Goal: Task Accomplishment & Management: Manage account settings

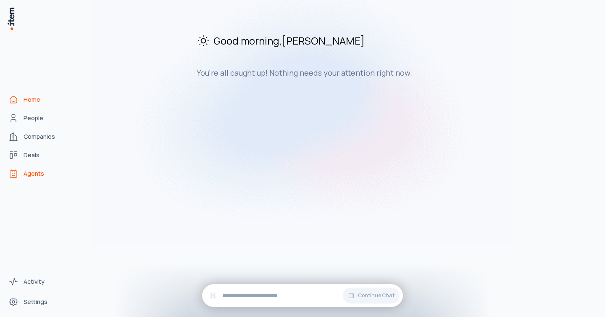
click at [35, 176] on span "Agents" at bounding box center [34, 173] width 21 height 8
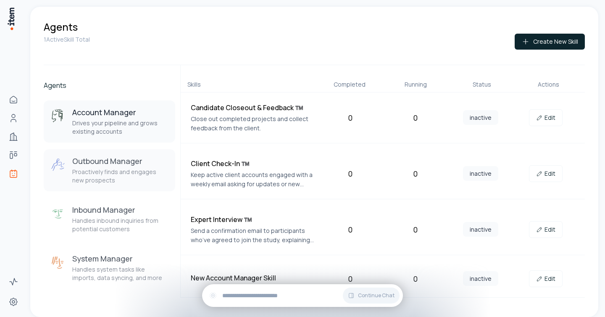
click at [132, 169] on p "Proactively finds and engages new prospects" at bounding box center [120, 176] width 96 height 17
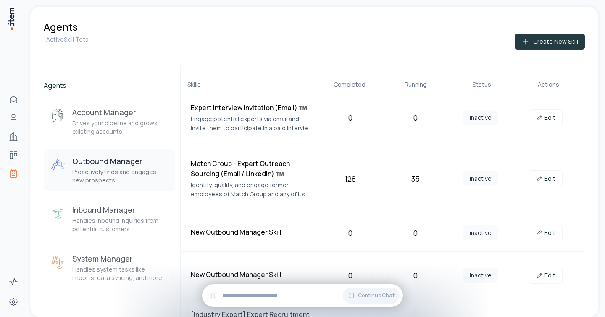
click at [559, 42] on button "Create New Skill" at bounding box center [550, 42] width 70 height 16
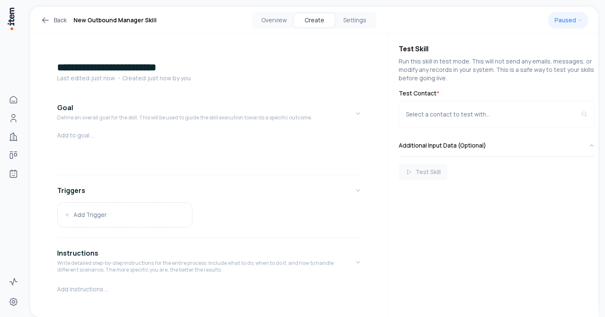
click at [53, 16] on link "Back" at bounding box center [53, 20] width 26 height 10
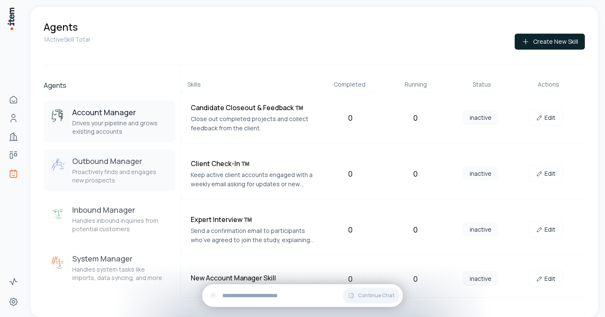
click at [110, 182] on p "Proactively finds and engages new prospects" at bounding box center [120, 176] width 96 height 17
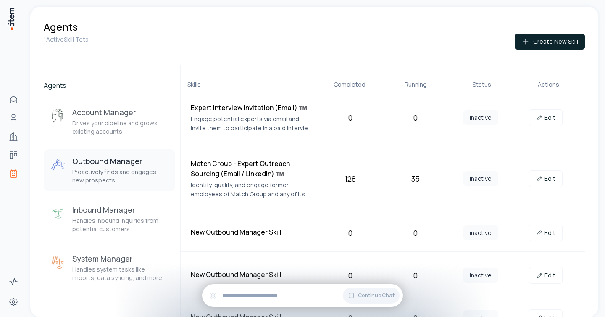
scroll to position [142, 0]
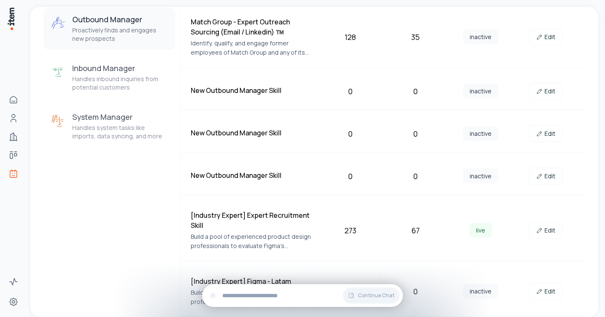
drag, startPoint x: 233, startPoint y: 299, endPoint x: 366, endPoint y: 195, distance: 168.9
click at [366, 195] on div "Agents 1 Active Skill Total Create New Skill Agents Account Manager Drives your…" at bounding box center [316, 158] width 578 height 317
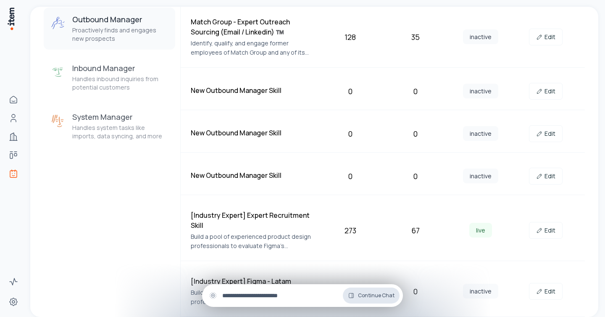
click at [359, 295] on button "Continue Chat" at bounding box center [371, 295] width 57 height 16
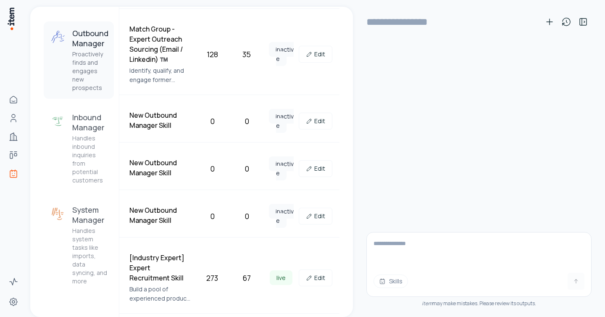
scroll to position [177, 0]
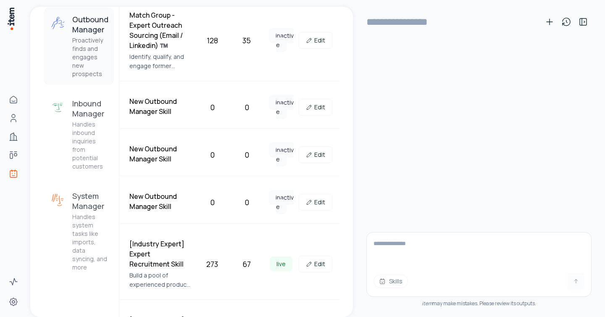
click at [323, 78] on div "Match Group - Expert Outreach Sourcing (Email / Linkedin) ™️ Identify, qualify,…" at bounding box center [229, 40] width 220 height 81
click at [583, 20] on icon at bounding box center [583, 22] width 10 height 10
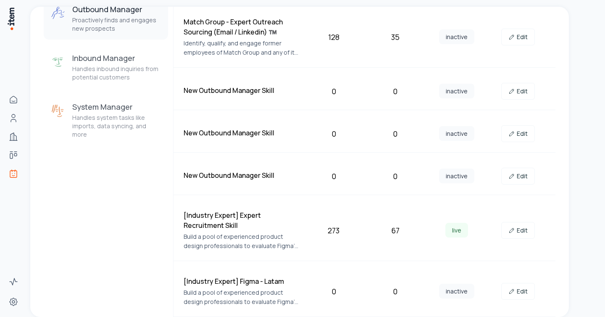
scroll to position [141, 0]
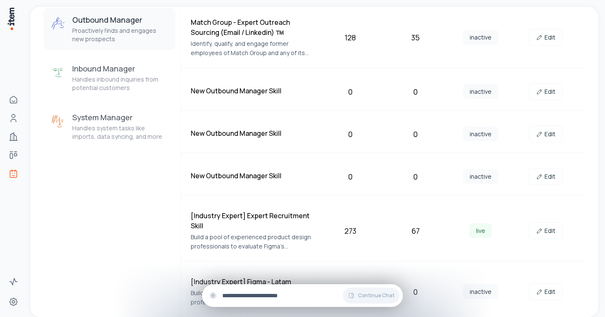
click at [311, 292] on input "text" at bounding box center [309, 295] width 174 height 9
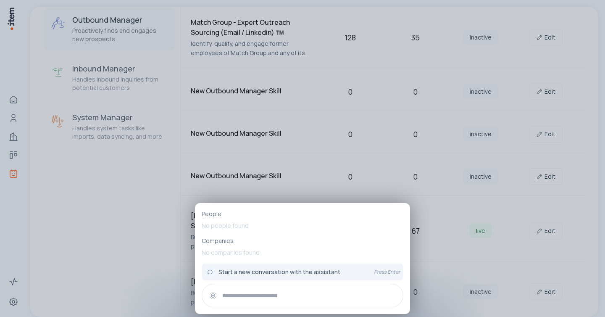
click at [311, 292] on input "text" at bounding box center [309, 295] width 174 height 9
click at [442, 128] on div at bounding box center [302, 158] width 605 height 317
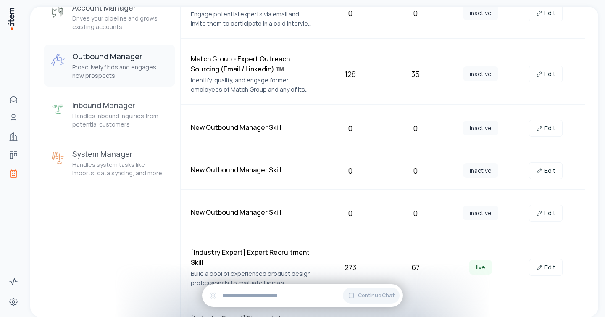
scroll to position [117, 0]
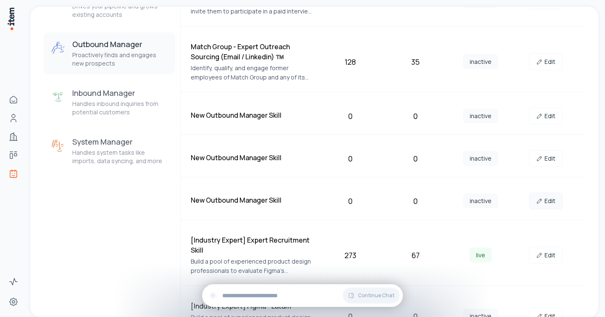
click at [548, 195] on link "Edit" at bounding box center [546, 200] width 34 height 17
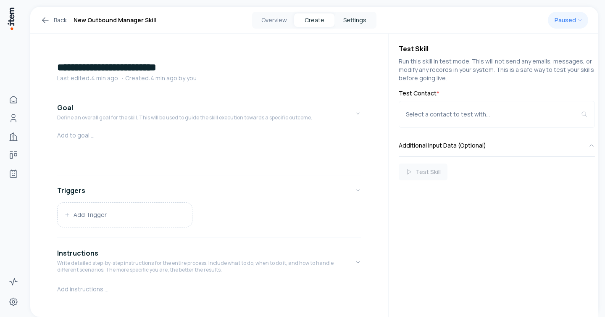
click at [355, 19] on button "Settings" at bounding box center [355, 19] width 40 height 13
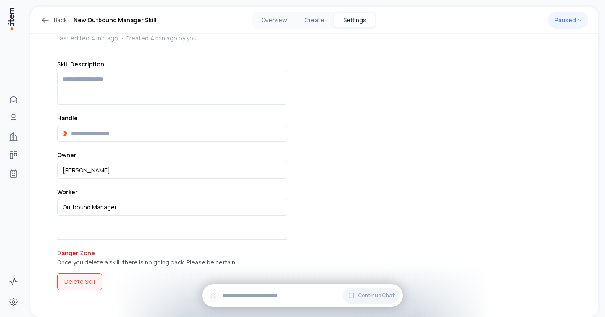
scroll to position [45, 0]
click at [74, 278] on button "Delete Skill" at bounding box center [79, 281] width 45 height 17
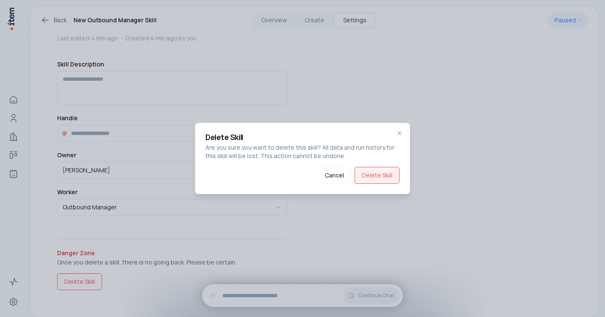
click at [379, 169] on button "Delete Skill" at bounding box center [377, 175] width 45 height 17
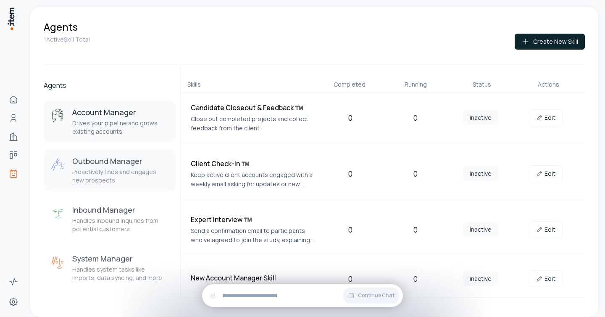
click at [112, 154] on button "Outbound Manager Proactively finds and engages new prospects" at bounding box center [110, 170] width 132 height 42
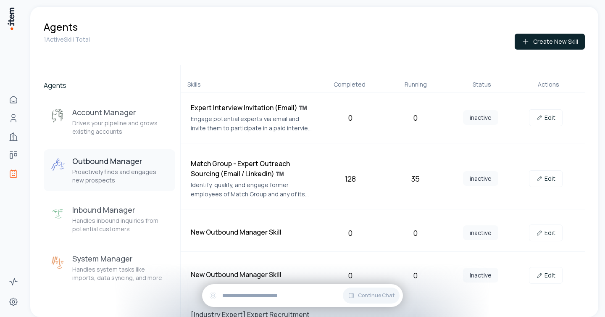
click at [114, 160] on h3 "Outbound Manager" at bounding box center [120, 161] width 96 height 10
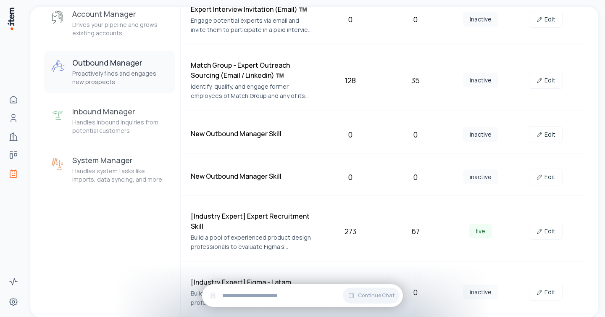
scroll to position [96, 0]
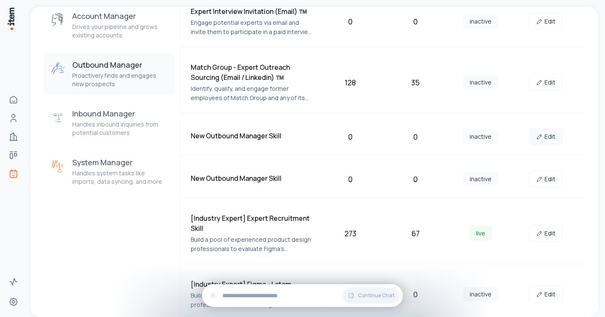
click at [536, 137] on icon at bounding box center [539, 136] width 7 height 7
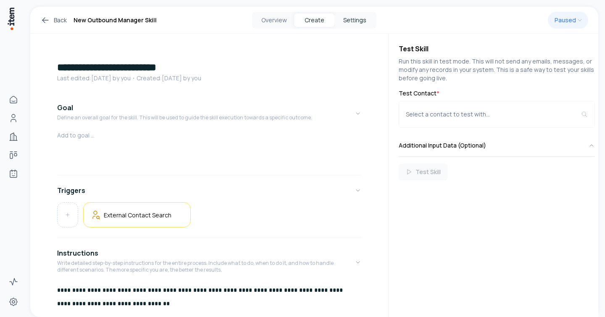
click at [359, 18] on button "Settings" at bounding box center [355, 19] width 40 height 13
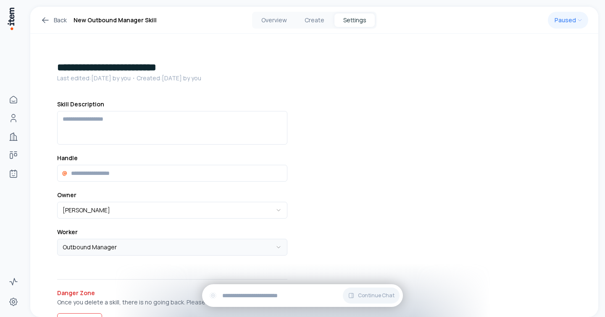
scroll to position [46, 0]
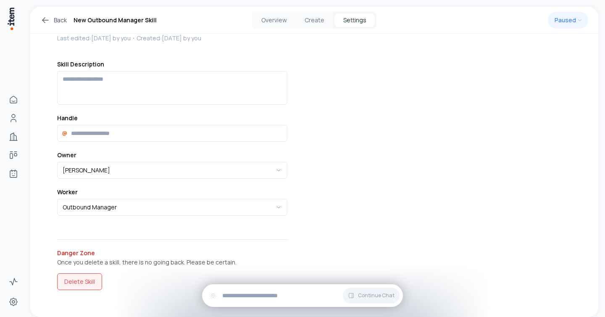
click at [84, 273] on button "Delete Skill" at bounding box center [79, 281] width 45 height 17
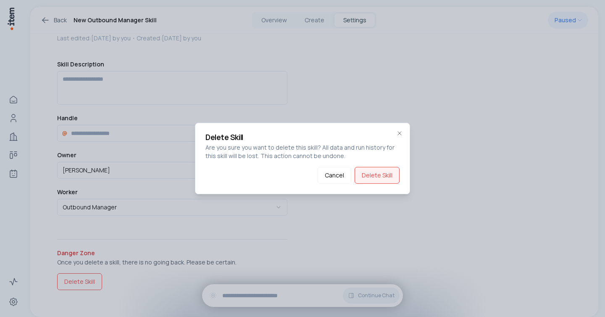
click at [378, 176] on button "Delete Skill" at bounding box center [377, 175] width 45 height 17
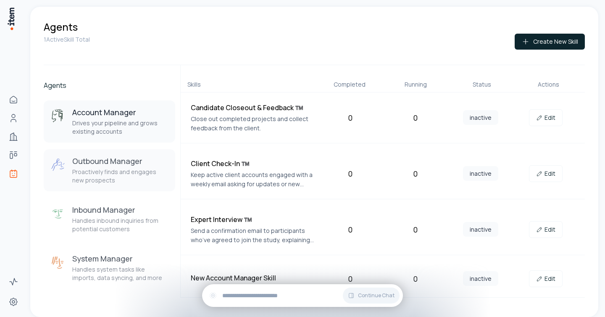
click at [145, 152] on button "Outbound Manager Proactively finds and engages new prospects" at bounding box center [110, 170] width 132 height 42
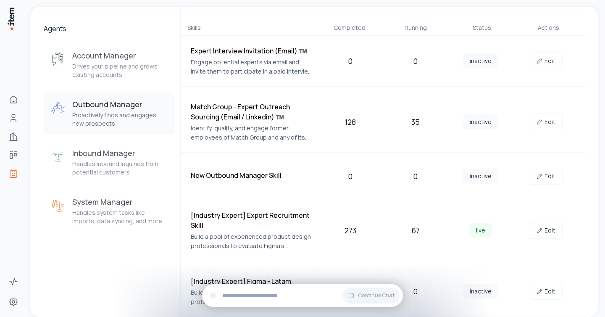
scroll to position [55, 0]
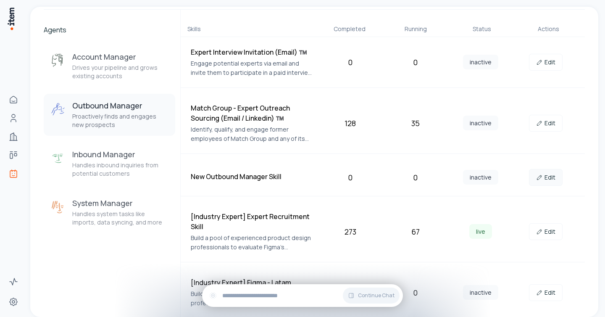
click at [551, 171] on link "Edit" at bounding box center [546, 177] width 34 height 17
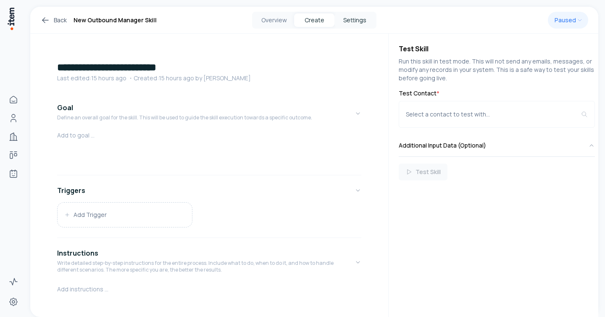
click at [354, 25] on button "Settings" at bounding box center [355, 19] width 40 height 13
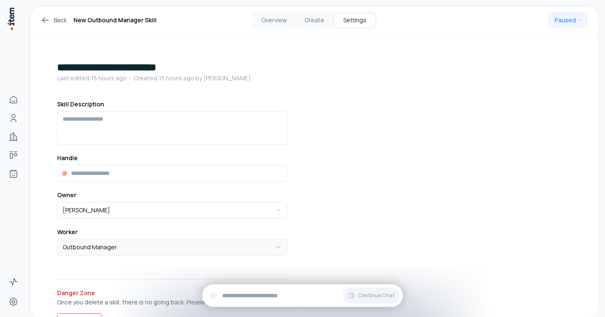
scroll to position [46, 0]
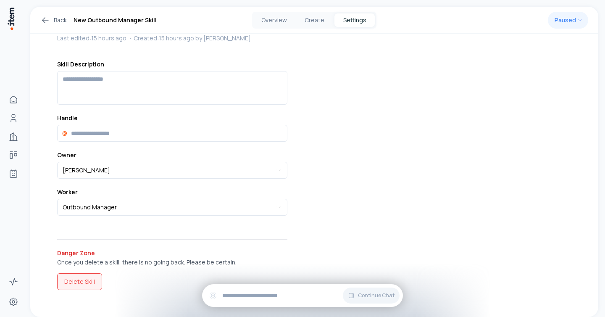
click at [76, 282] on button "Delete Skill" at bounding box center [79, 281] width 45 height 17
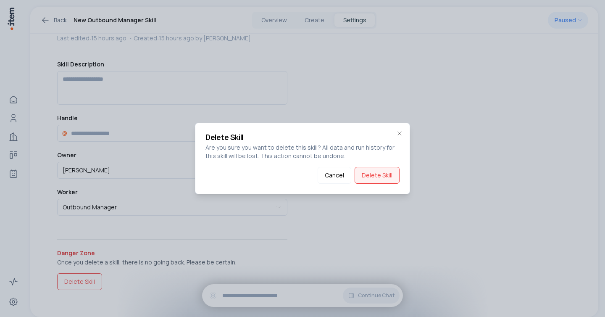
click at [378, 182] on button "Delete Skill" at bounding box center [377, 175] width 45 height 17
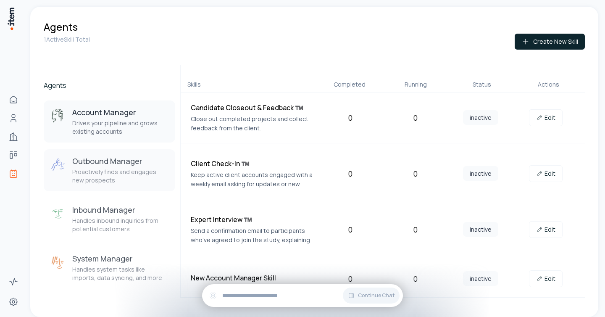
click at [127, 179] on p "Proactively finds and engages new prospects" at bounding box center [120, 176] width 96 height 17
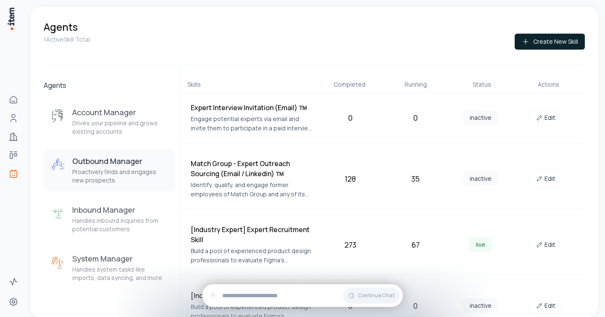
scroll to position [14, 0]
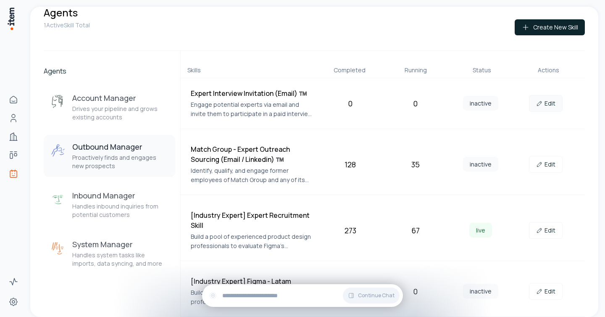
click at [551, 105] on link "Edit" at bounding box center [546, 103] width 34 height 17
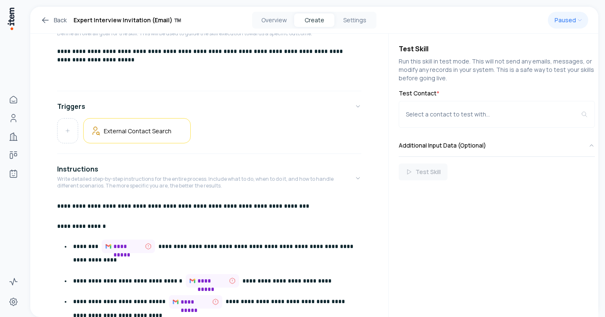
scroll to position [103, 0]
